Goal: Find specific page/section: Find specific page/section

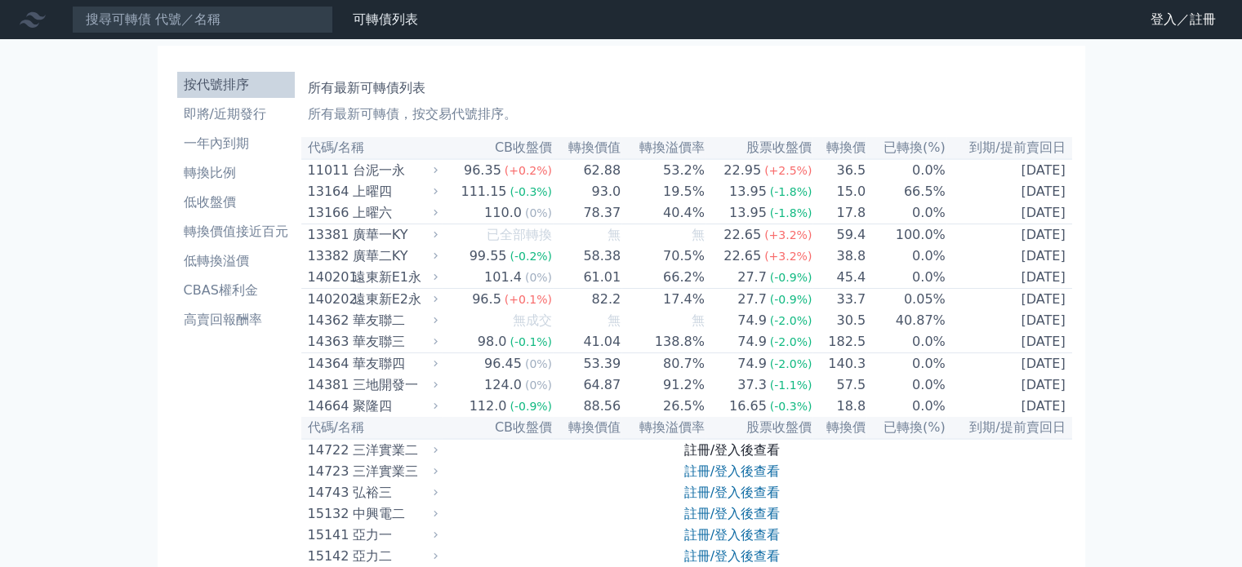
click at [719, 458] on link "註冊/登入後查看" at bounding box center [732, 450] width 96 height 16
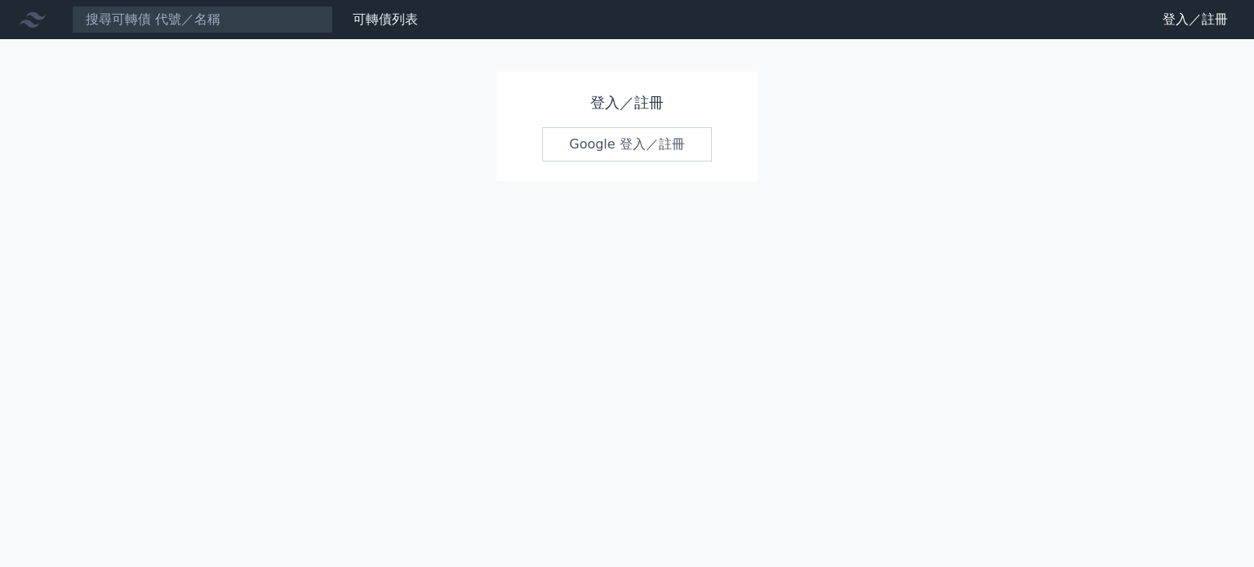
click at [666, 142] on link "Google 登入／註冊" at bounding box center [627, 144] width 170 height 34
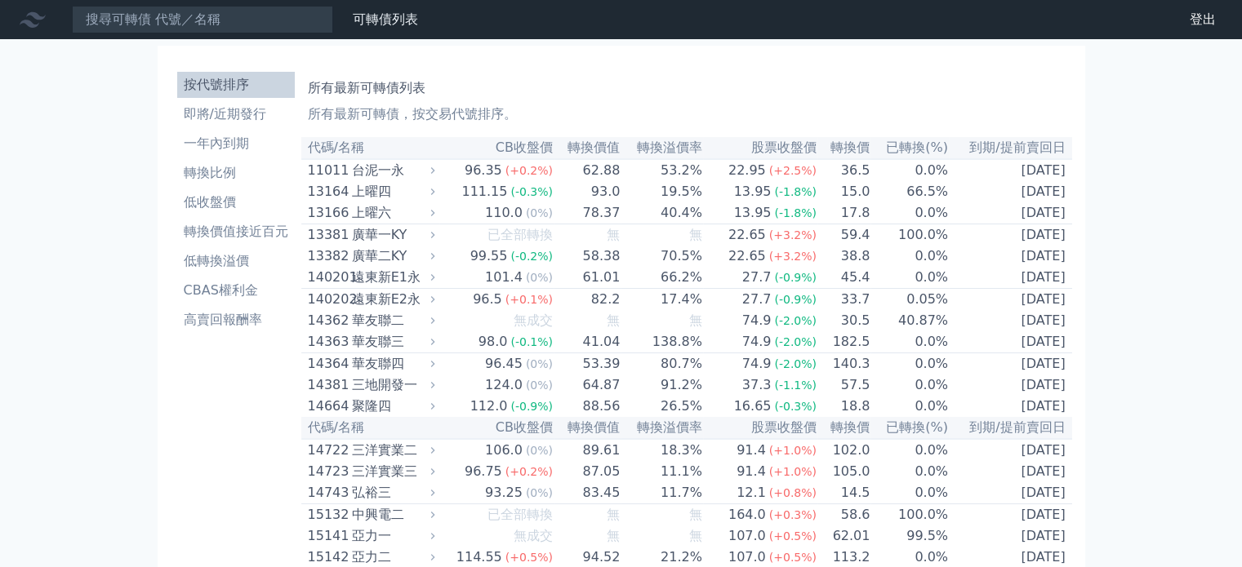
scroll to position [9385, 0]
